Goal: Book appointment/travel/reservation

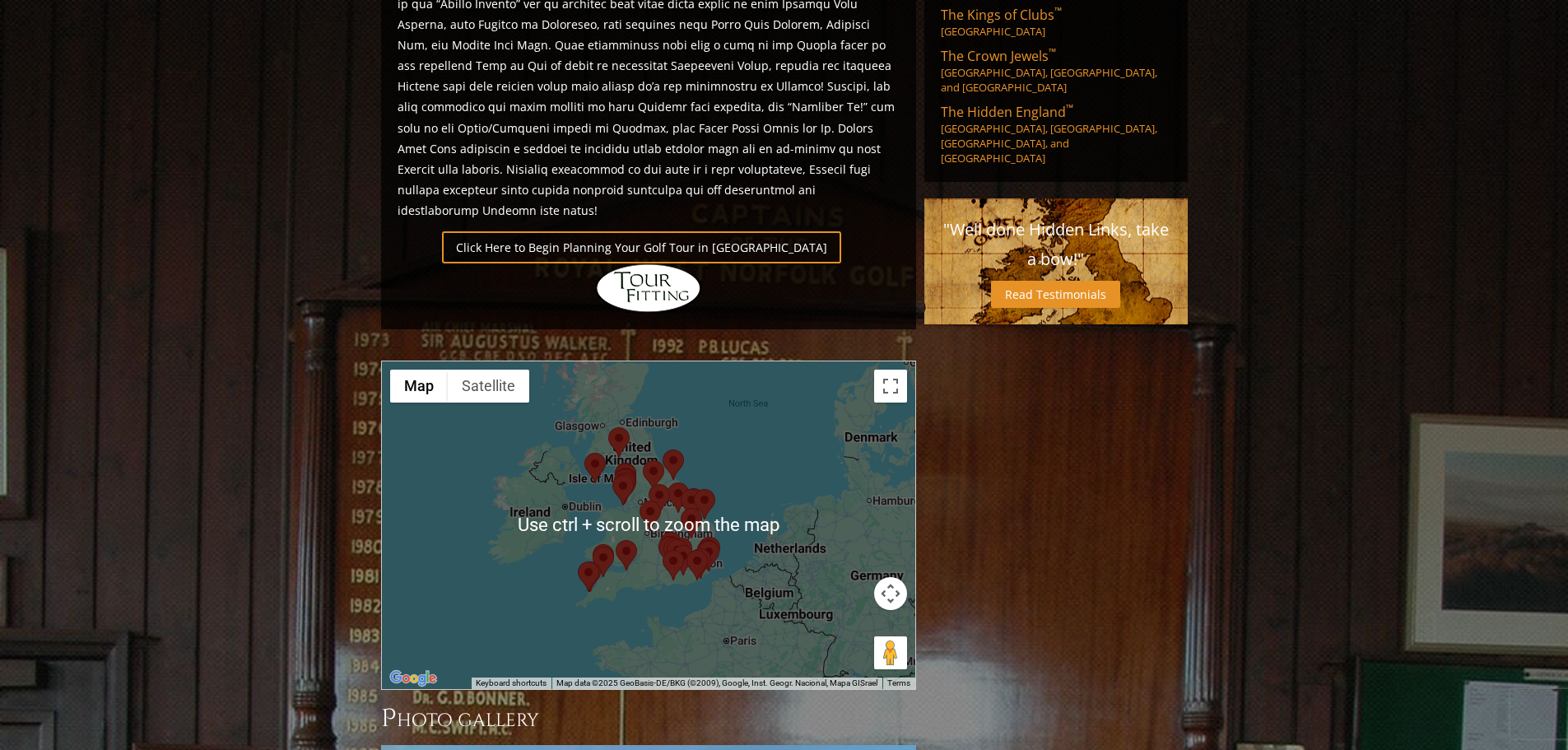
scroll to position [844, 0]
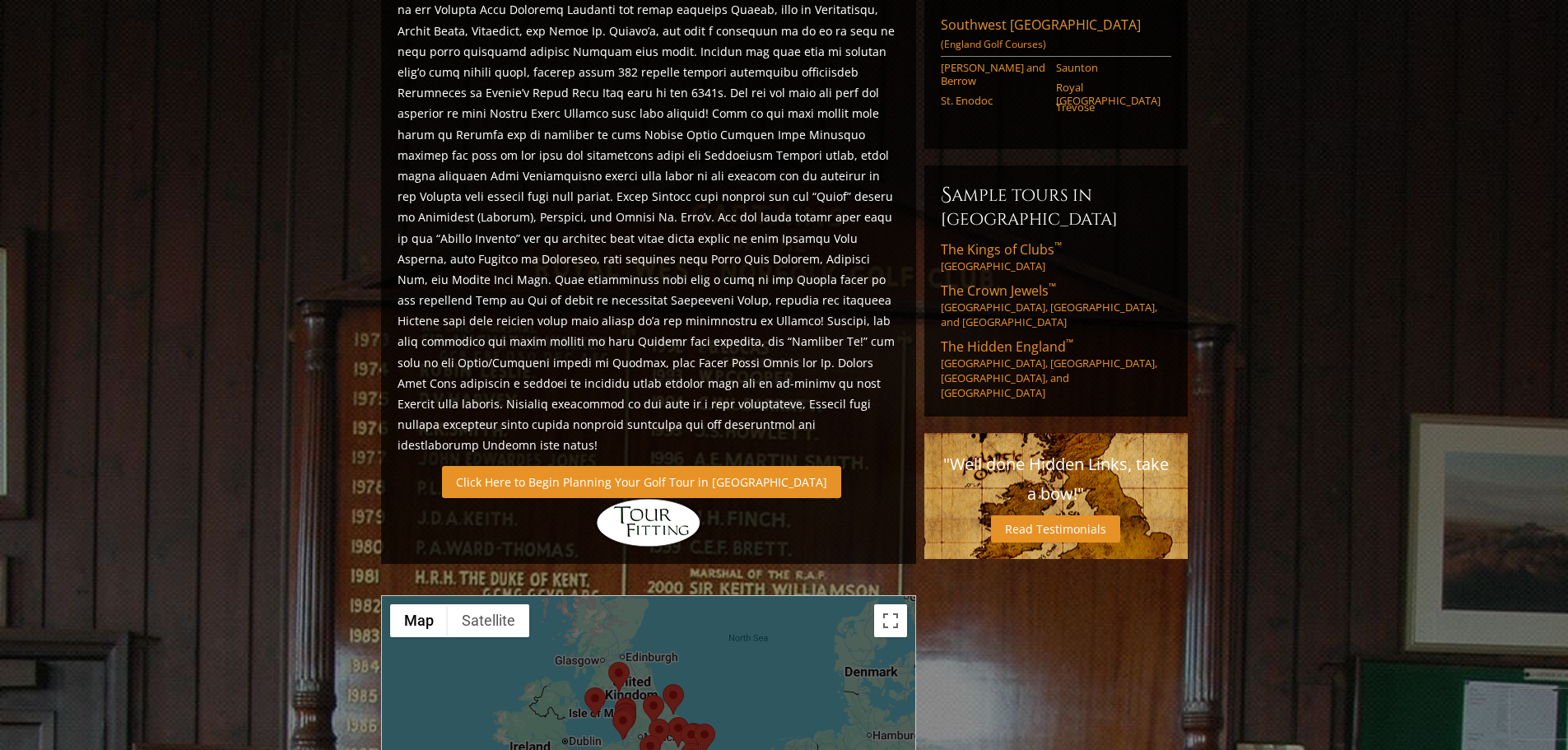
click at [646, 466] on link "Click Here to Begin Planning Your Golf Tour in [GEOGRAPHIC_DATA]" at bounding box center [641, 482] width 399 height 32
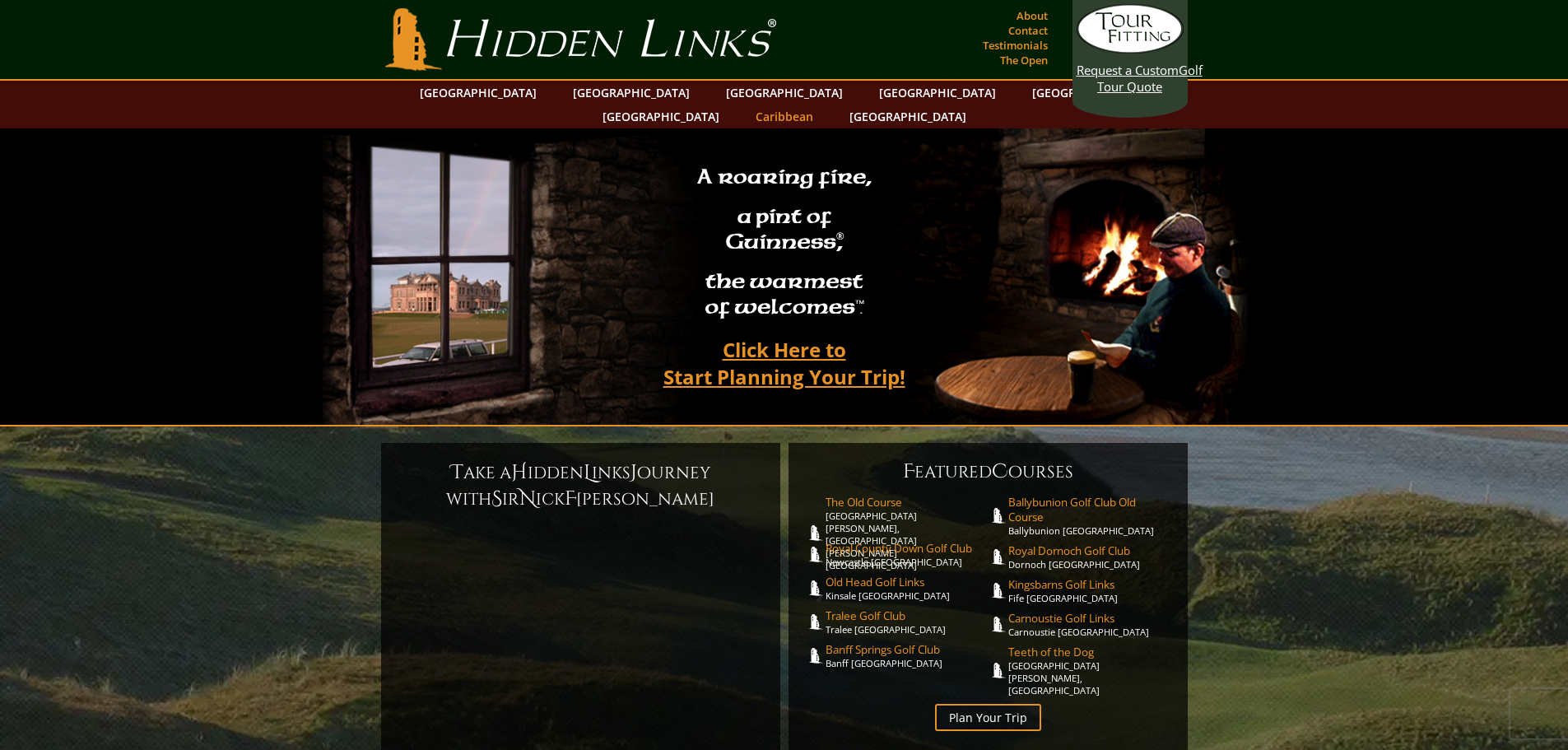
click at [821, 105] on link "Caribbean" at bounding box center [784, 116] width 74 height 23
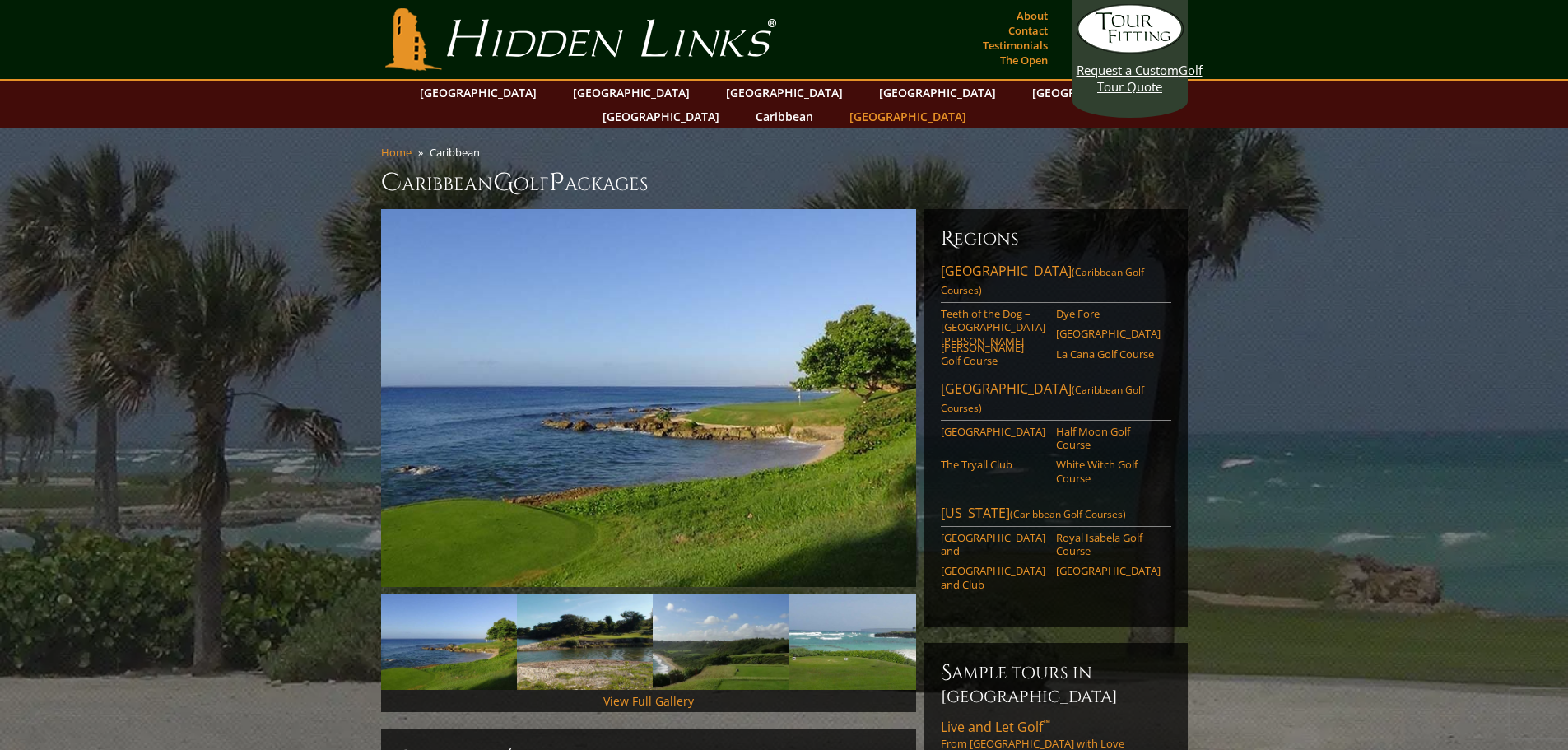
click at [975, 105] on link "[GEOGRAPHIC_DATA]" at bounding box center [908, 116] width 133 height 23
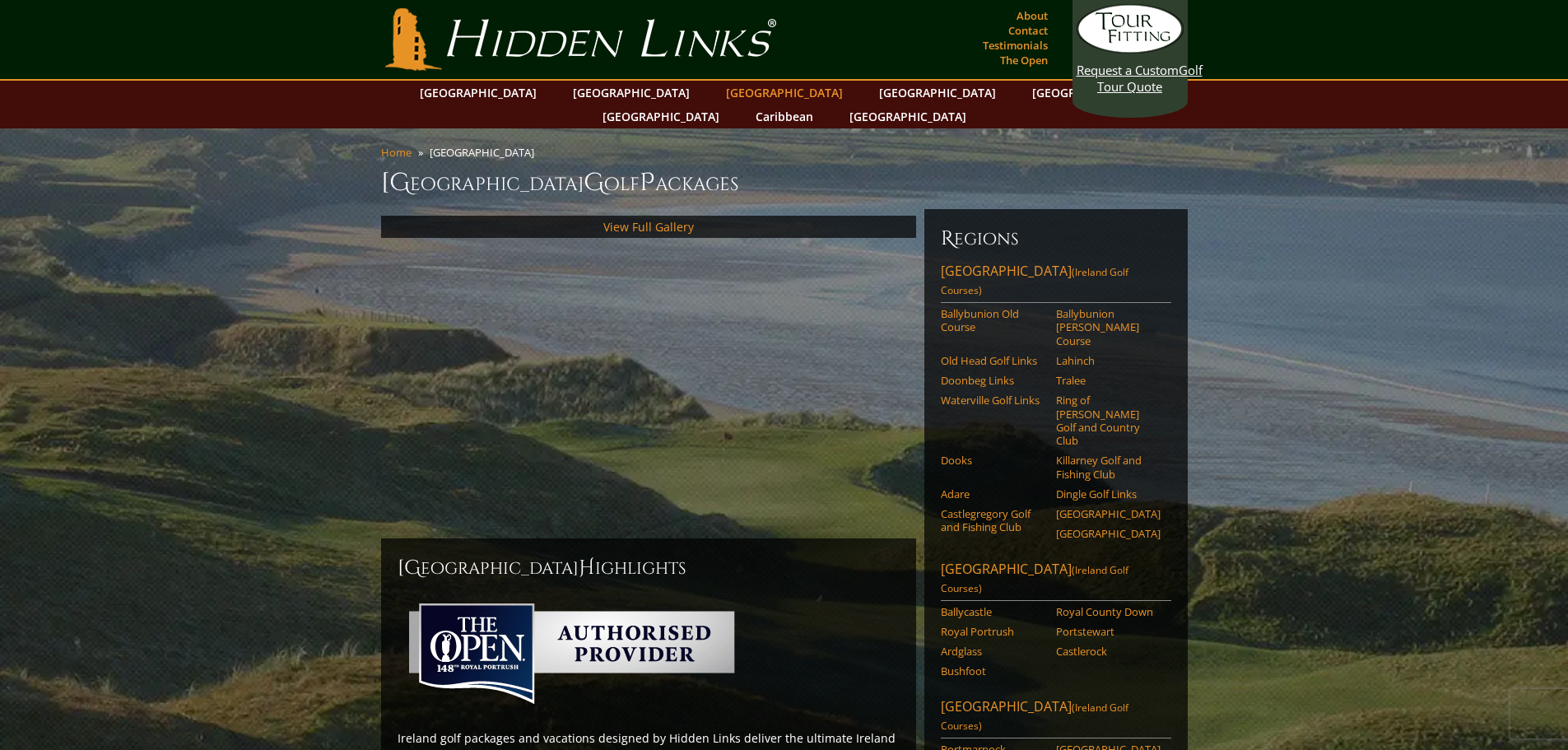
click at [718, 88] on link "[GEOGRAPHIC_DATA]" at bounding box center [784, 92] width 133 height 23
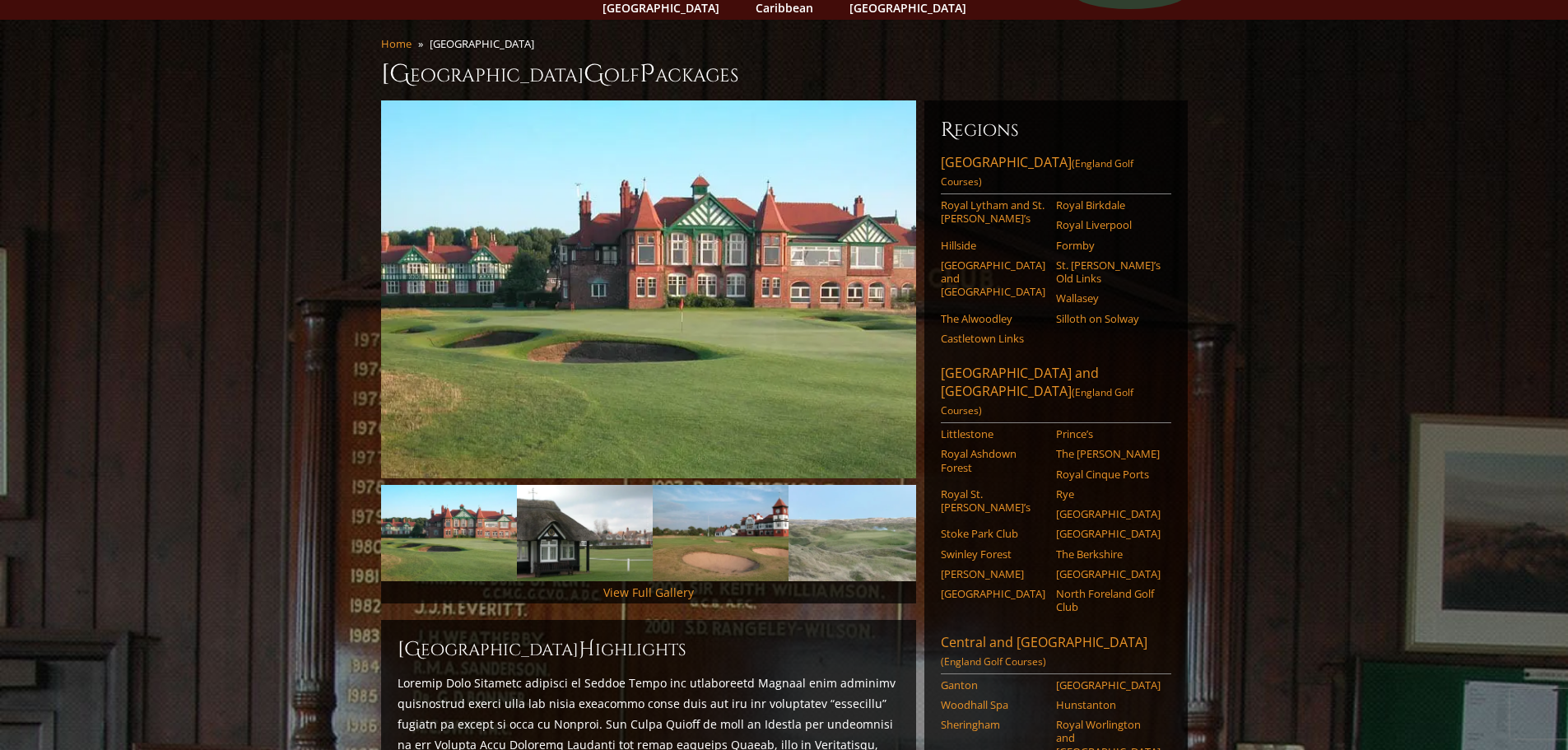
scroll to position [226, 0]
